Goal: Task Accomplishment & Management: Manage account settings

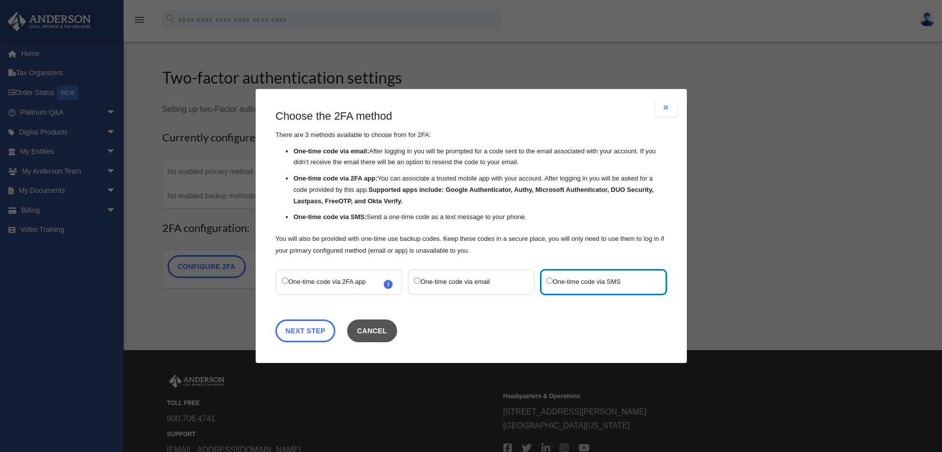
click at [371, 333] on button "Cancel" at bounding box center [372, 330] width 50 height 23
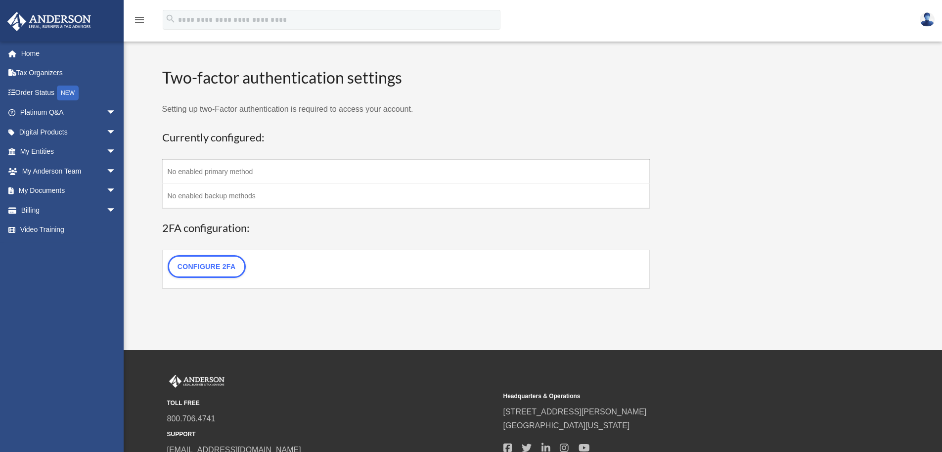
click at [292, 133] on h3 "Currently configured:" at bounding box center [406, 137] width 488 height 15
click at [29, 51] on link "Home" at bounding box center [69, 54] width 124 height 20
click at [27, 53] on link "Home" at bounding box center [69, 54] width 124 height 20
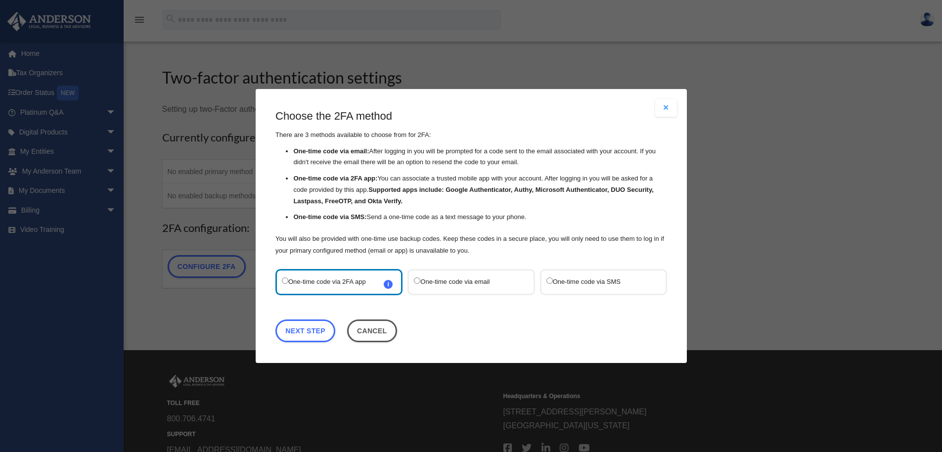
click at [576, 284] on label "One-time code via SMS" at bounding box center [598, 281] width 104 height 13
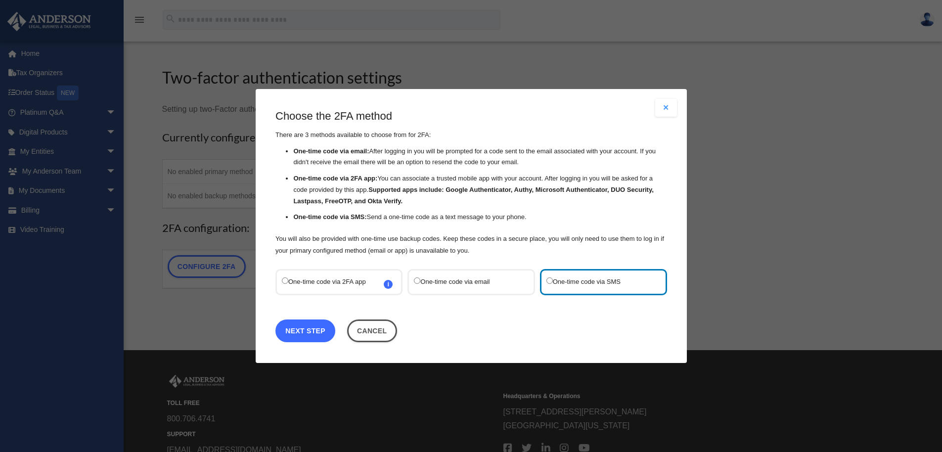
click at [304, 331] on link "Next Step" at bounding box center [305, 330] width 60 height 23
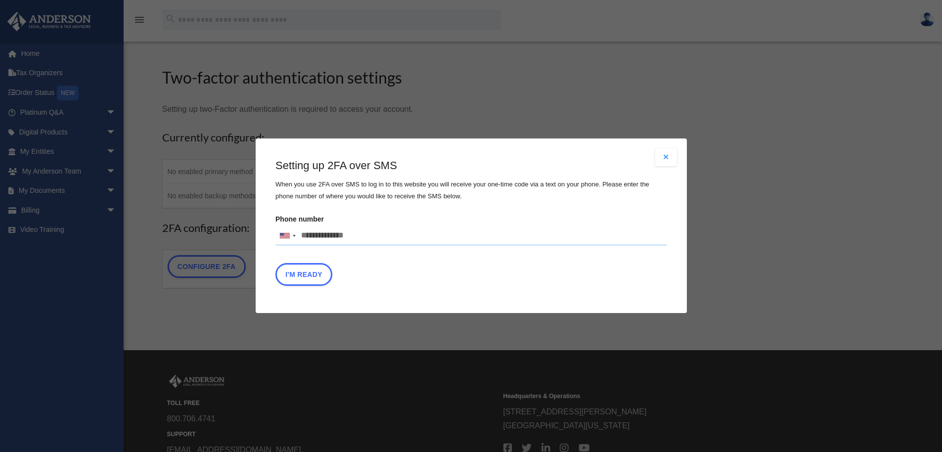
click at [356, 234] on input "Phone number [GEOGRAPHIC_DATA] +1 [GEOGRAPHIC_DATA] +44 [GEOGRAPHIC_DATA] (‫[GE…" at bounding box center [471, 236] width 392 height 20
type input "**********"
click at [307, 276] on button "I'm Ready" at bounding box center [303, 275] width 57 height 23
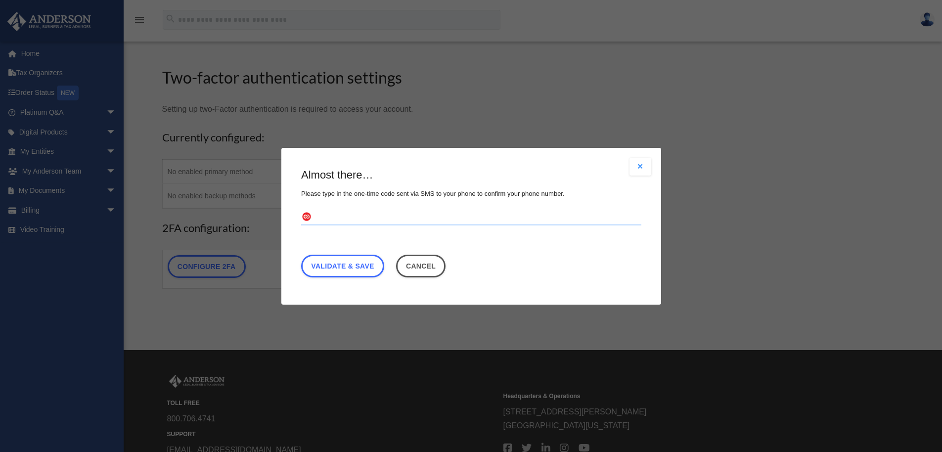
click at [325, 221] on input "text" at bounding box center [471, 217] width 340 height 16
type input "******"
click at [353, 264] on link "Validate & Save" at bounding box center [342, 265] width 83 height 23
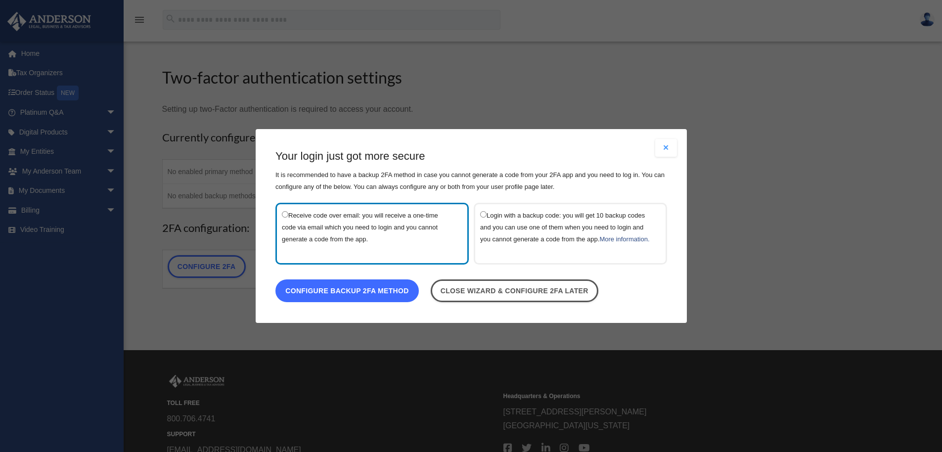
click at [363, 301] on link "Configure backup 2FA method" at bounding box center [346, 290] width 143 height 23
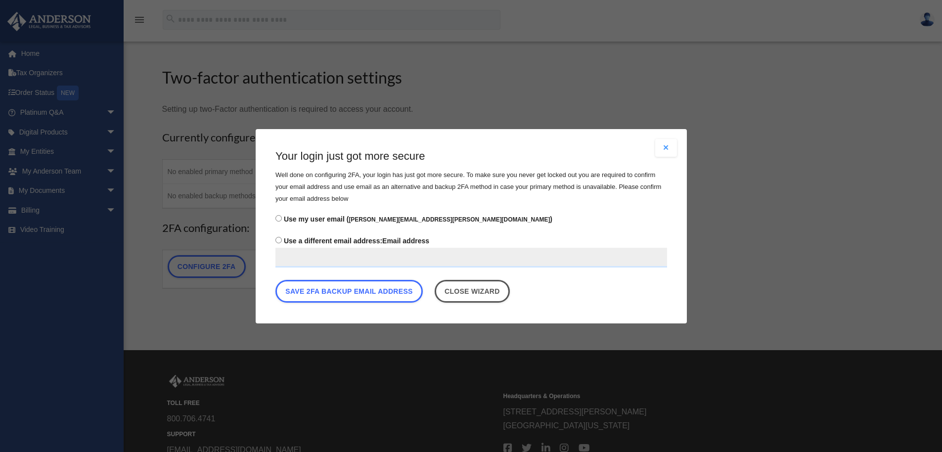
click at [338, 255] on input "Use a different email address: Email address" at bounding box center [471, 257] width 392 height 20
click at [295, 216] on span "Use my user email ( [PERSON_NAME][EMAIL_ADDRESS][PERSON_NAME][DOMAIN_NAME] )" at bounding box center [417, 219] width 268 height 8
click at [457, 295] on link "Close wizard" at bounding box center [471, 290] width 75 height 23
click at [462, 289] on link "Close wizard" at bounding box center [471, 290] width 75 height 23
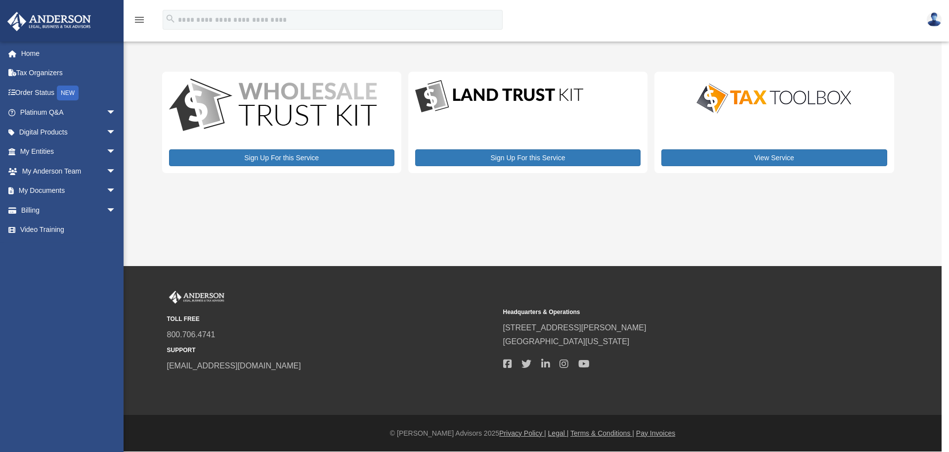
click at [932, 17] on img at bounding box center [934, 19] width 15 height 14
click at [738, 60] on div "My Services date_range Published on Last updated August 8, 2024 July 2, 2020 by…" at bounding box center [531, 120] width 739 height 130
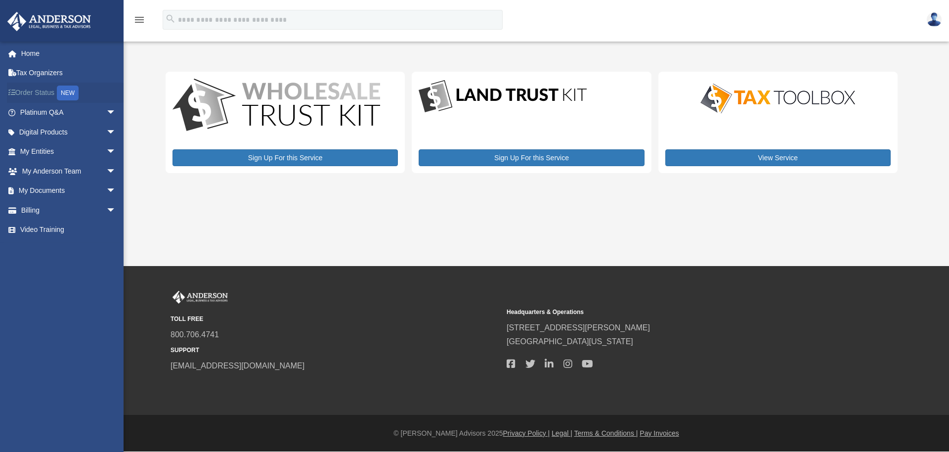
click at [42, 93] on link "Order Status NEW" at bounding box center [69, 93] width 124 height 20
